Goal: Register for event/course

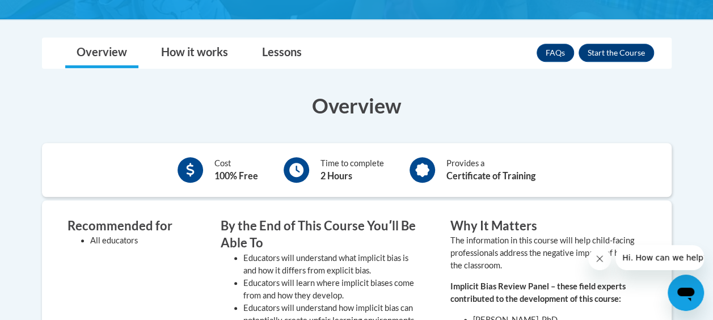
scroll to position [325, 0]
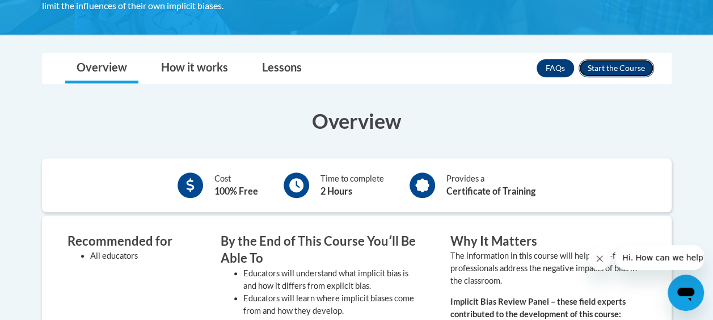
click at [620, 59] on button "Enroll" at bounding box center [616, 68] width 75 height 18
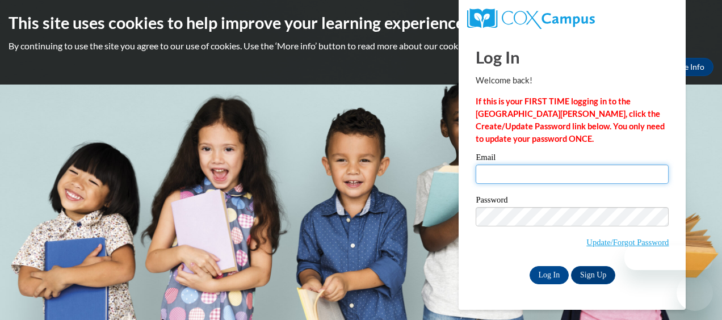
click at [579, 171] on input "Email" at bounding box center [572, 174] width 193 height 19
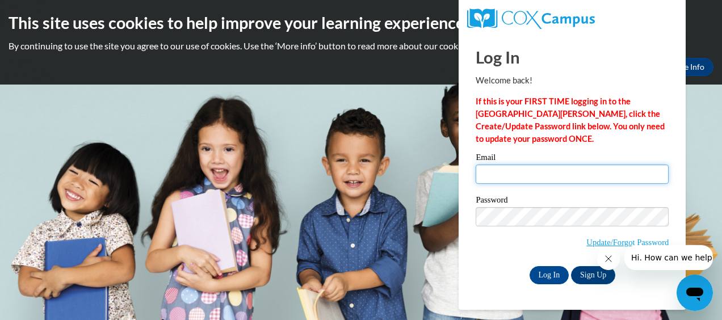
type input "yrwzcwmzw@gmail.com"
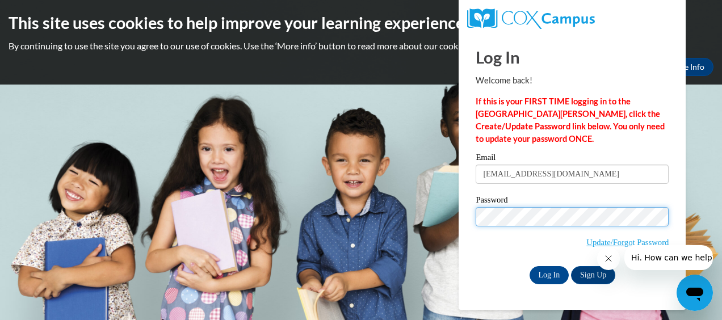
click at [529, 266] on input "Log In" at bounding box center [549, 275] width 40 height 18
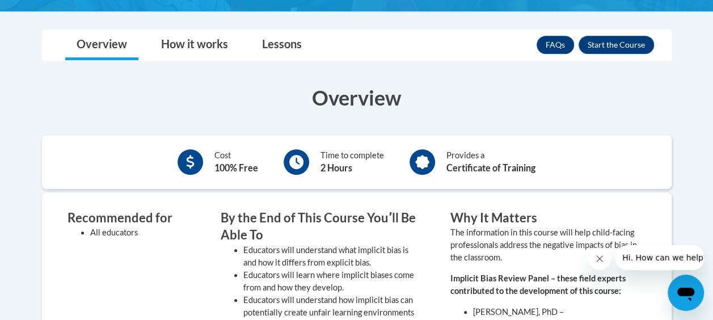
scroll to position [340, 0]
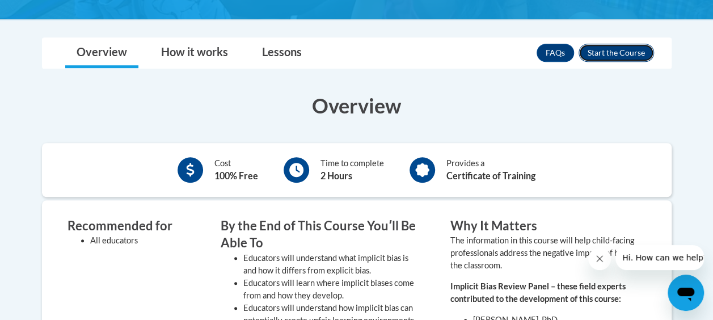
click at [622, 52] on button "Enroll" at bounding box center [616, 53] width 75 height 18
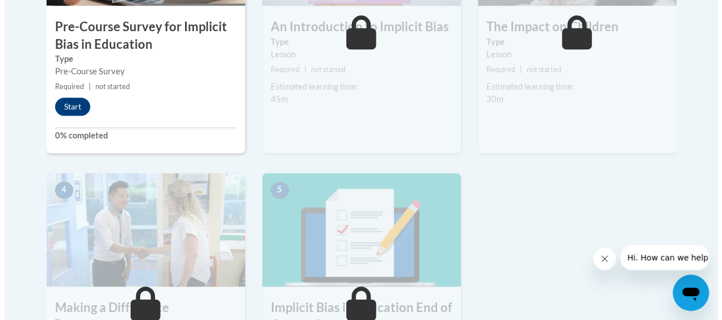
scroll to position [477, 0]
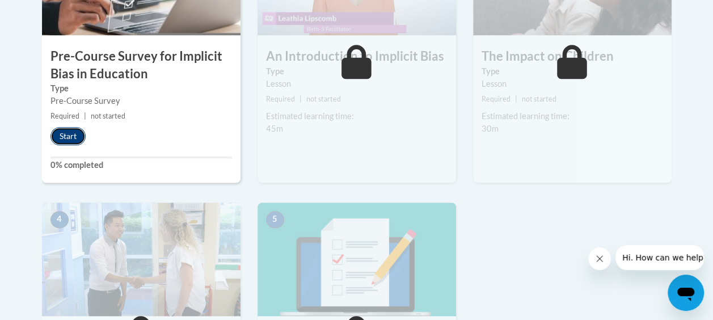
click at [54, 136] on button "Start" at bounding box center [68, 136] width 35 height 18
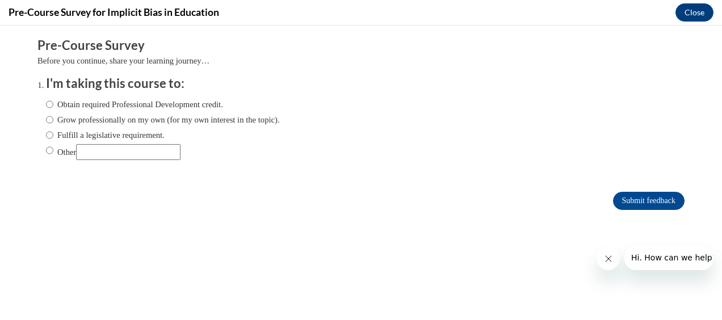
scroll to position [0, 0]
click at [100, 100] on label "Obtain required Professional Development credit." at bounding box center [134, 104] width 177 height 12
click at [53, 100] on input "Obtain required Professional Development credit." at bounding box center [49, 104] width 7 height 12
radio input "true"
click at [640, 196] on input "Submit feedback" at bounding box center [649, 201] width 72 height 18
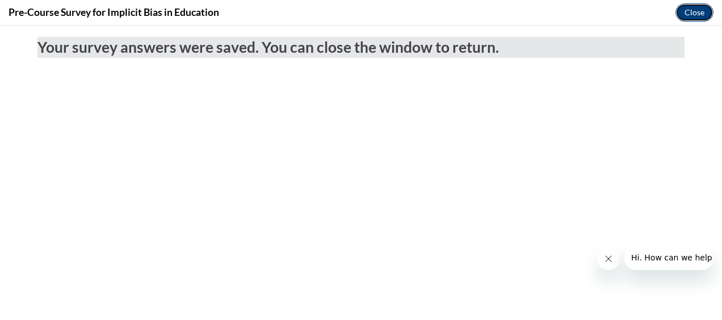
click at [698, 7] on button "Close" at bounding box center [694, 12] width 38 height 18
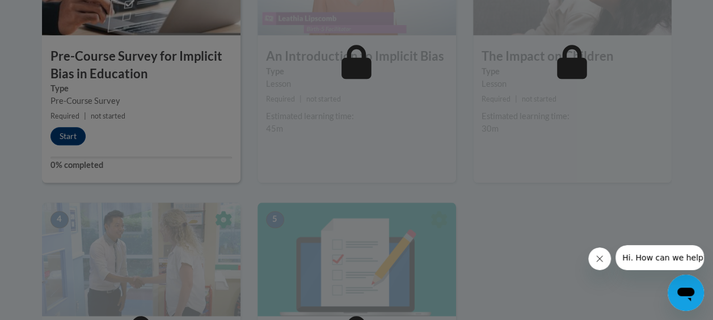
click at [69, 136] on div at bounding box center [357, 30] width 630 height 216
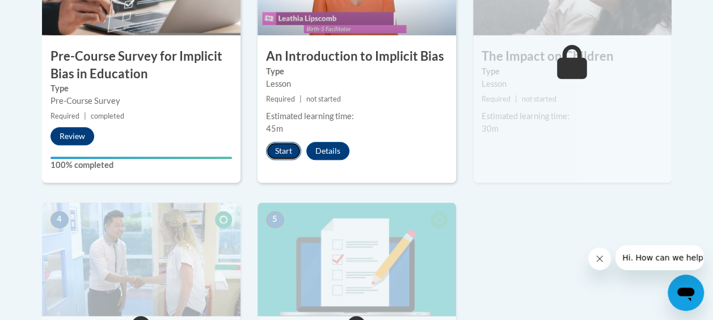
click at [292, 148] on button "Start" at bounding box center [283, 151] width 35 height 18
